Goal: Information Seeking & Learning: Learn about a topic

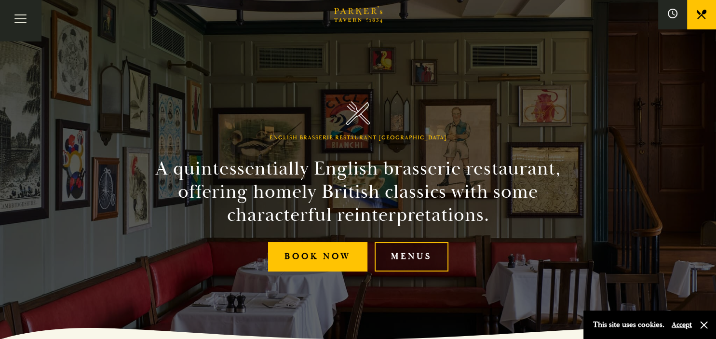
click at [404, 259] on link "Menus" at bounding box center [411, 256] width 74 height 29
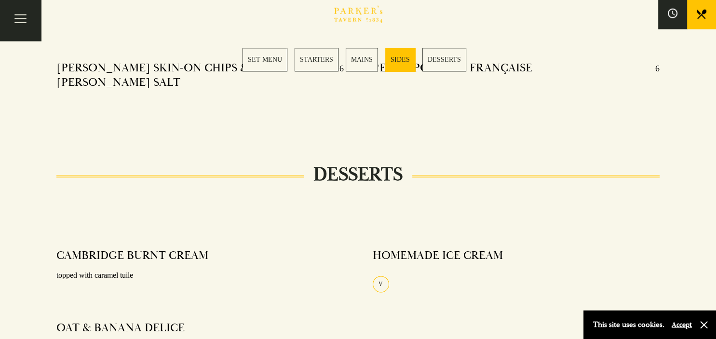
scroll to position [1085, 0]
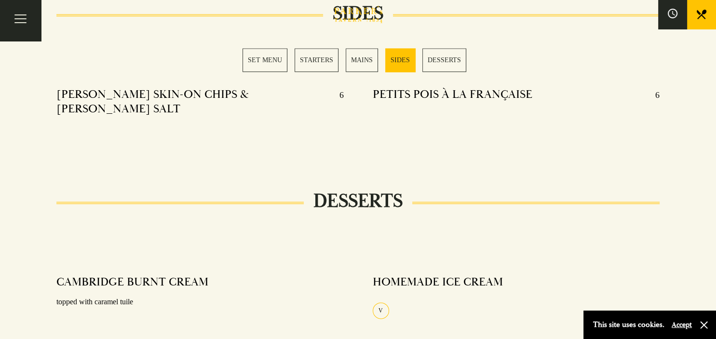
click at [313, 58] on link "STARTERS" at bounding box center [316, 60] width 44 height 24
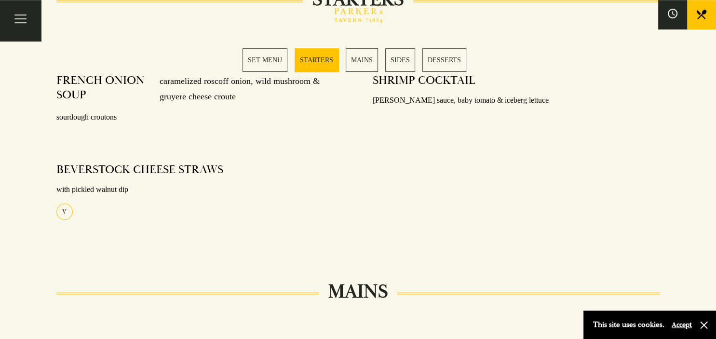
scroll to position [476, 0]
click at [365, 55] on link "MAINS" at bounding box center [362, 60] width 32 height 24
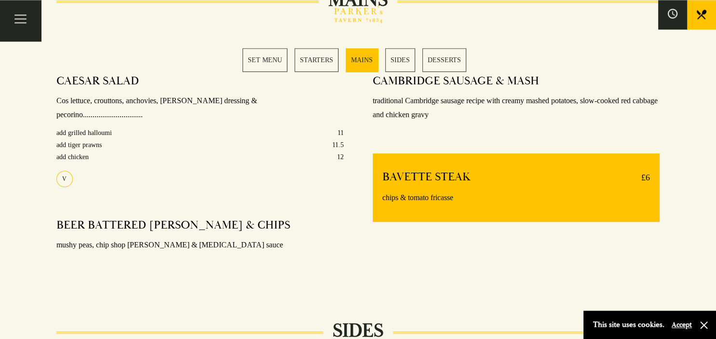
scroll to position [769, 0]
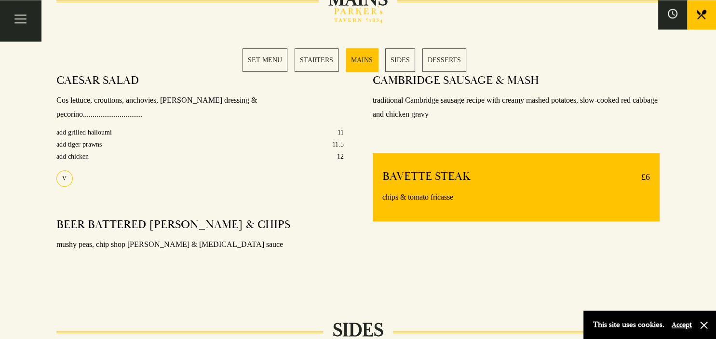
click at [399, 56] on link "SIDES" at bounding box center [400, 60] width 30 height 24
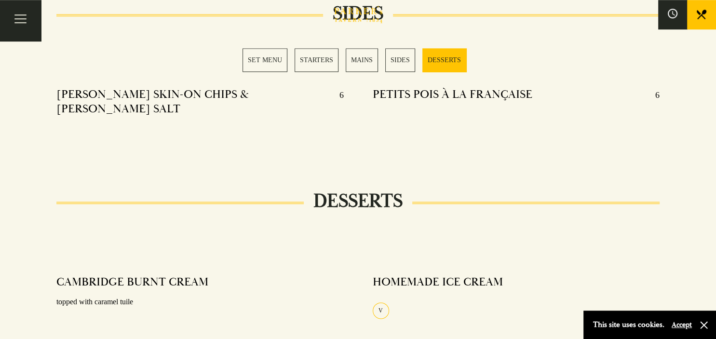
scroll to position [1085, 0]
click at [266, 58] on link "SET MENU" at bounding box center [264, 60] width 45 height 24
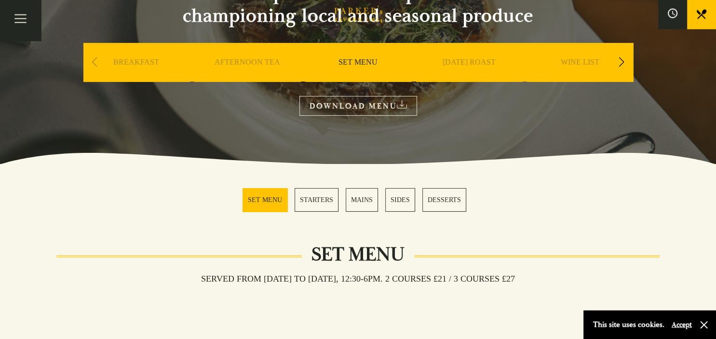
scroll to position [125, 0]
click at [466, 61] on link "[DATE] ROAST" at bounding box center [468, 76] width 53 height 39
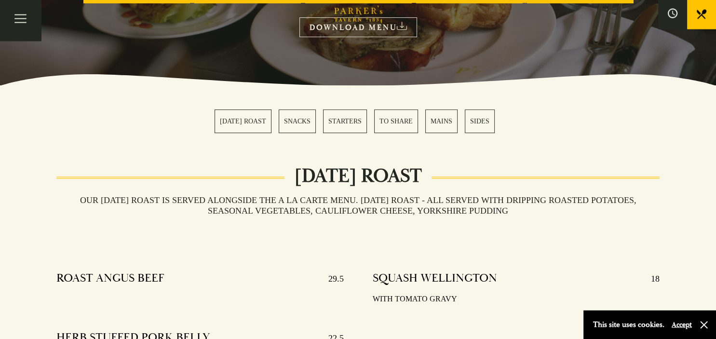
scroll to position [203, 0]
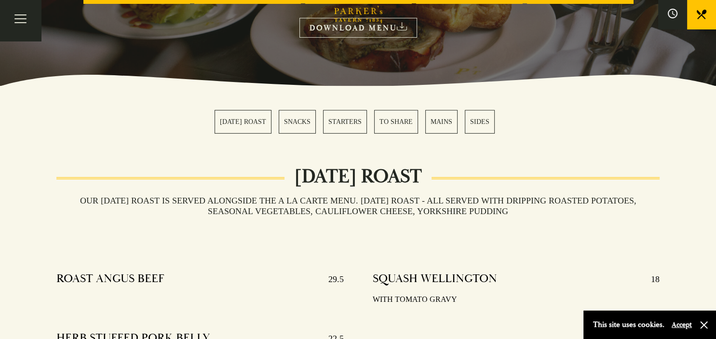
click at [350, 121] on link "STARTERS" at bounding box center [345, 122] width 44 height 24
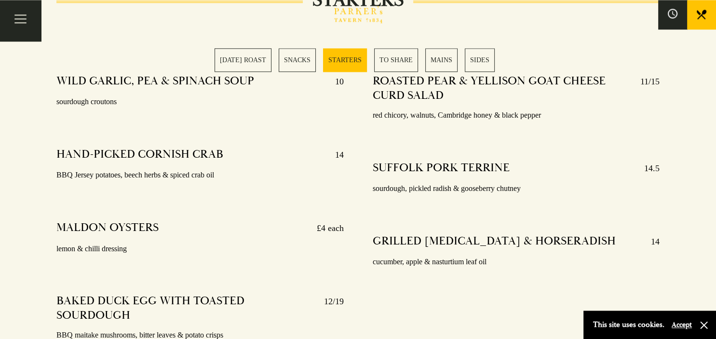
scroll to position [1029, 0]
click at [247, 60] on link "[DATE] ROAST" at bounding box center [242, 60] width 57 height 24
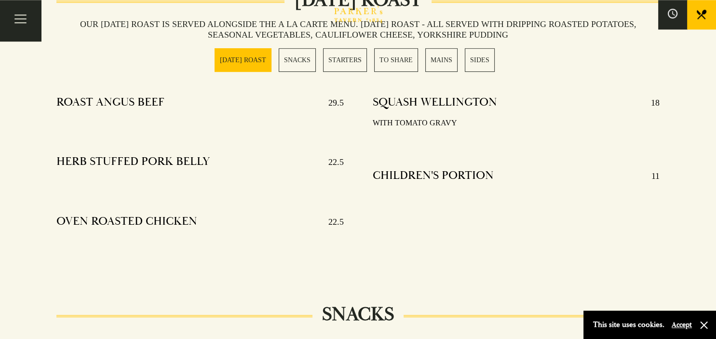
scroll to position [380, 0]
click at [443, 60] on link "MAINS" at bounding box center [441, 60] width 32 height 24
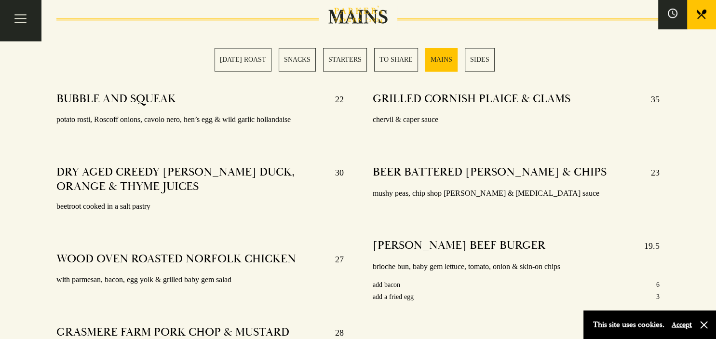
scroll to position [1689, 0]
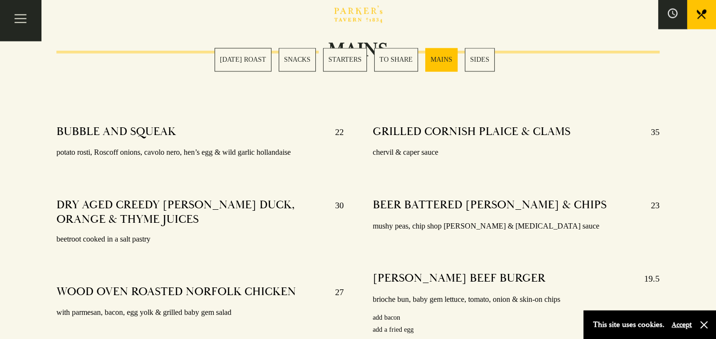
click at [248, 58] on link "[DATE] ROAST" at bounding box center [242, 60] width 57 height 24
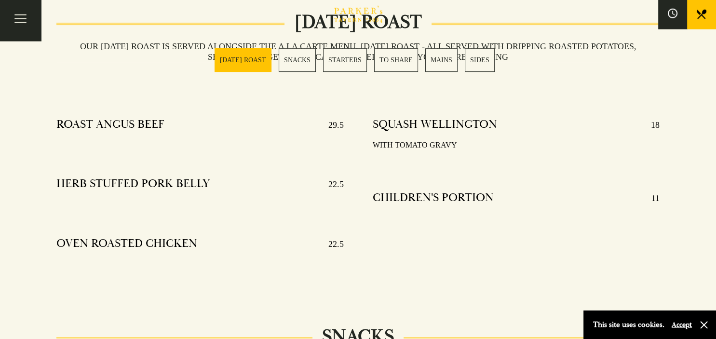
scroll to position [380, 0]
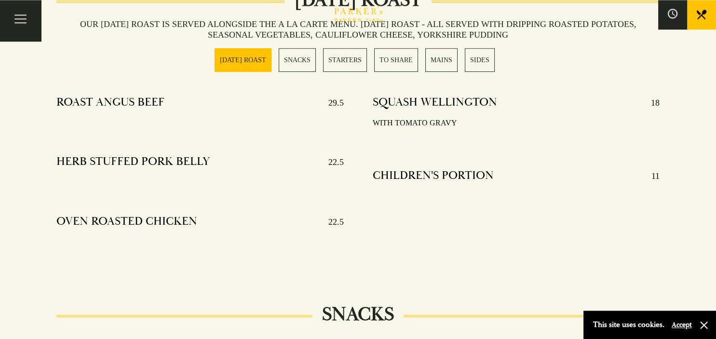
click at [346, 53] on link "STARTERS" at bounding box center [345, 60] width 44 height 24
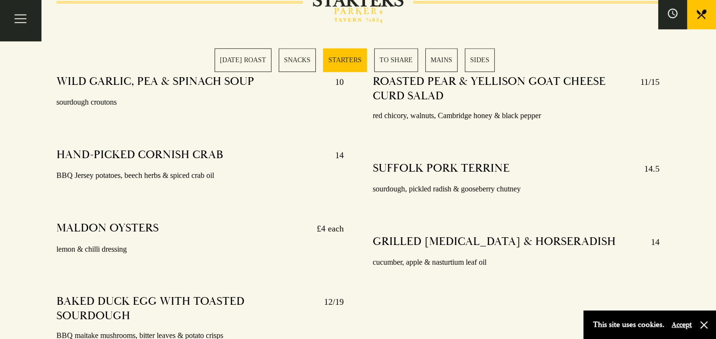
scroll to position [1029, 0]
click at [677, 324] on button "Accept" at bounding box center [681, 324] width 20 height 9
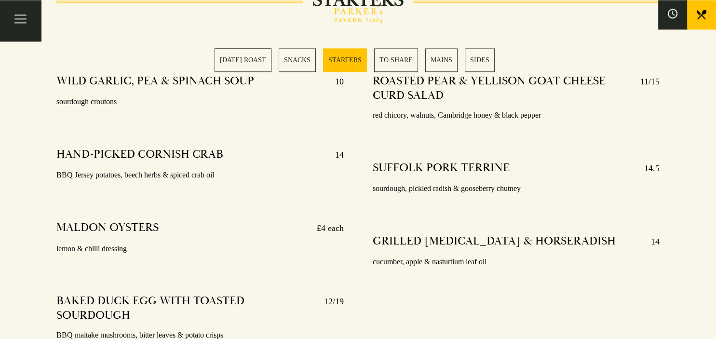
click at [447, 58] on link "MAINS" at bounding box center [441, 60] width 32 height 24
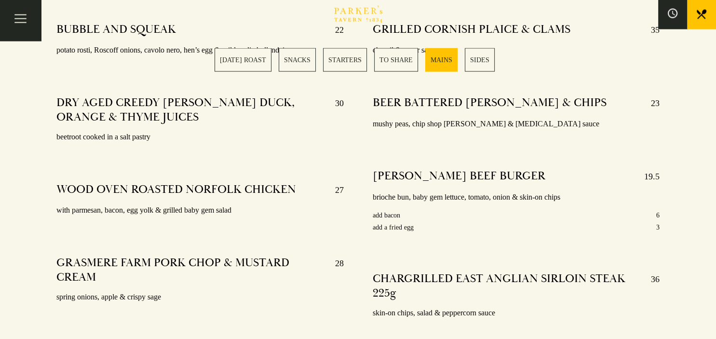
scroll to position [1740, 0]
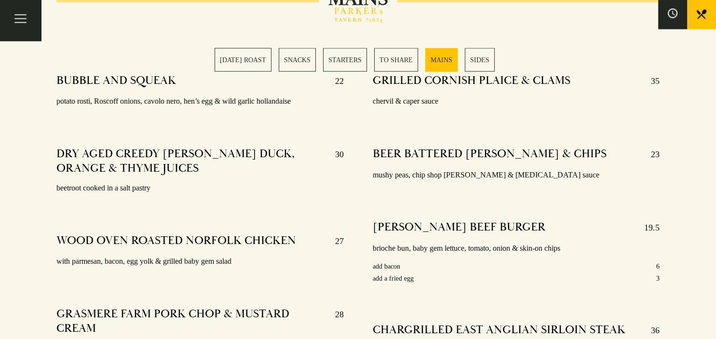
click at [246, 55] on link "SUNDAY ROAST" at bounding box center [242, 60] width 57 height 24
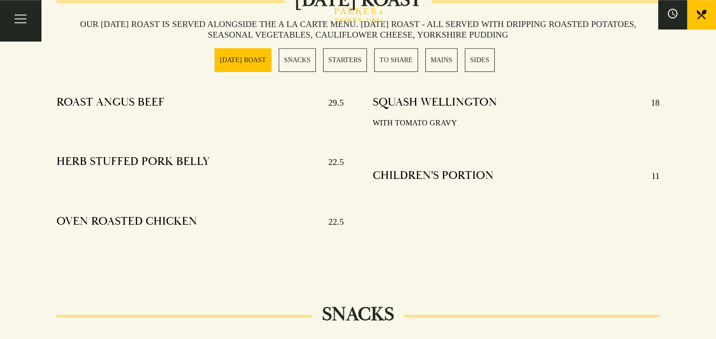
scroll to position [380, 0]
